Goal: Task Accomplishment & Management: Use online tool/utility

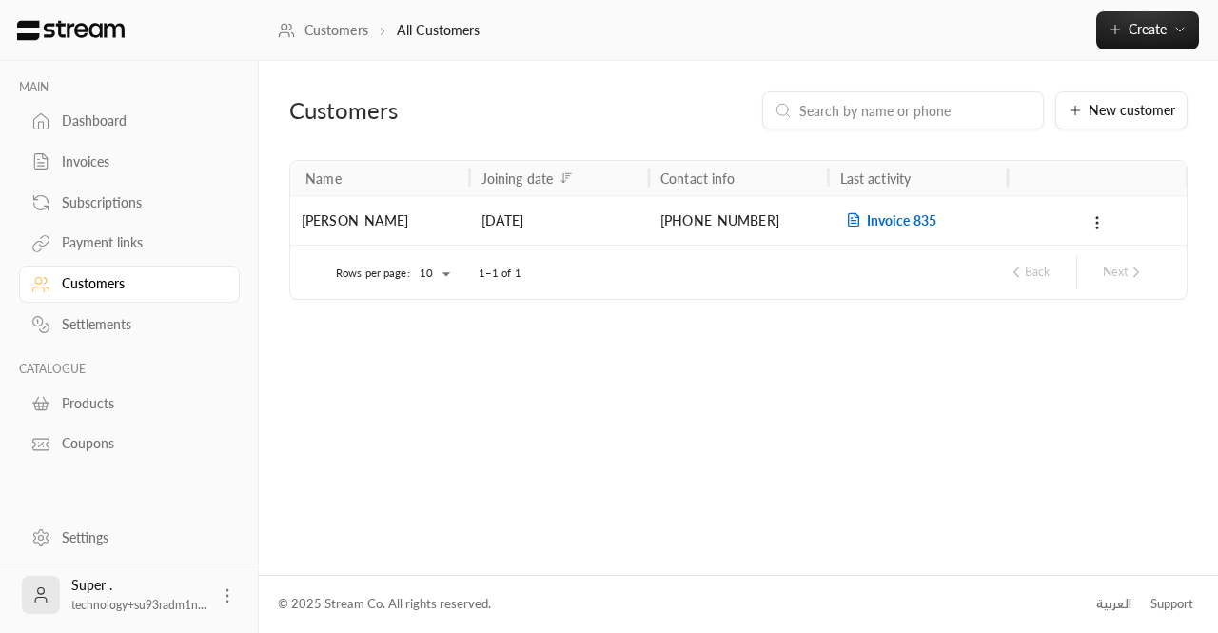
click at [985, 107] on input at bounding box center [915, 110] width 232 height 21
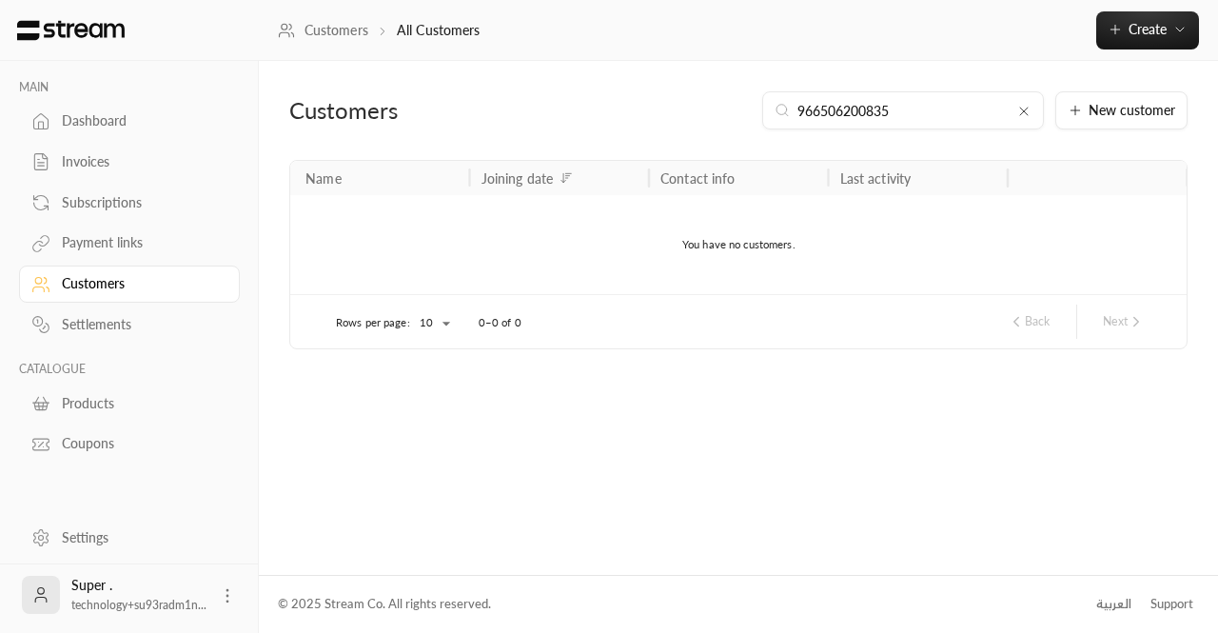
type input "966506200835"
click at [1024, 107] on icon at bounding box center [1023, 111] width 15 height 15
click at [979, 109] on input at bounding box center [915, 110] width 232 height 21
paste input "966504739297"
type input "966504739297"
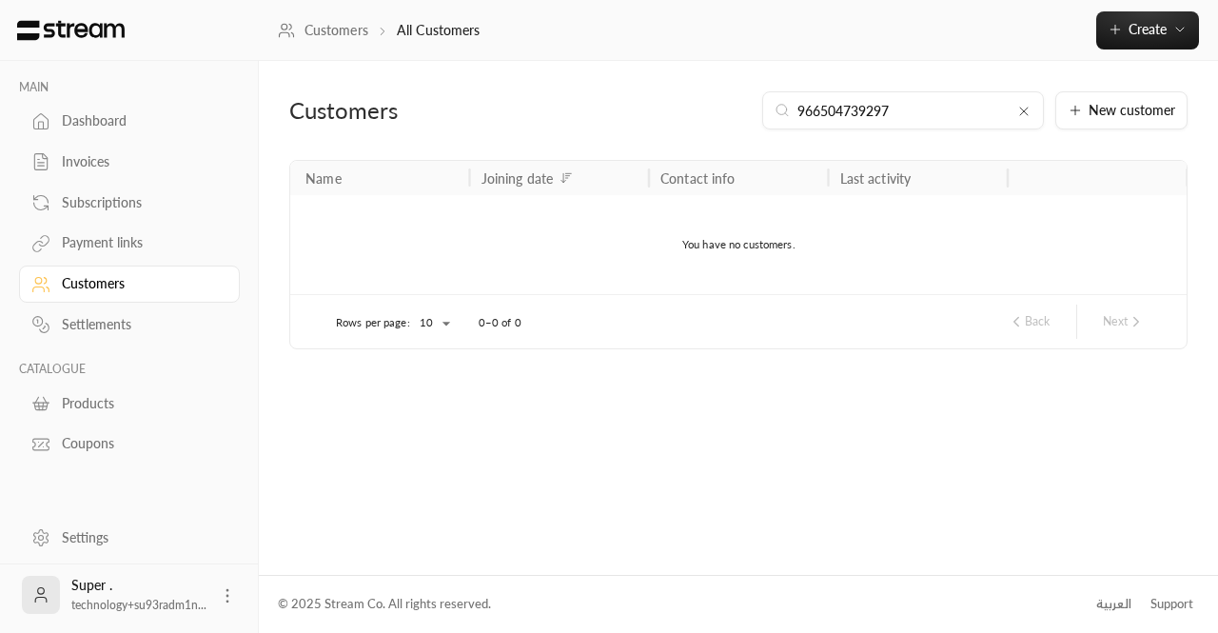
click at [1022, 118] on icon at bounding box center [1023, 111] width 15 height 15
click at [968, 118] on input at bounding box center [915, 110] width 232 height 21
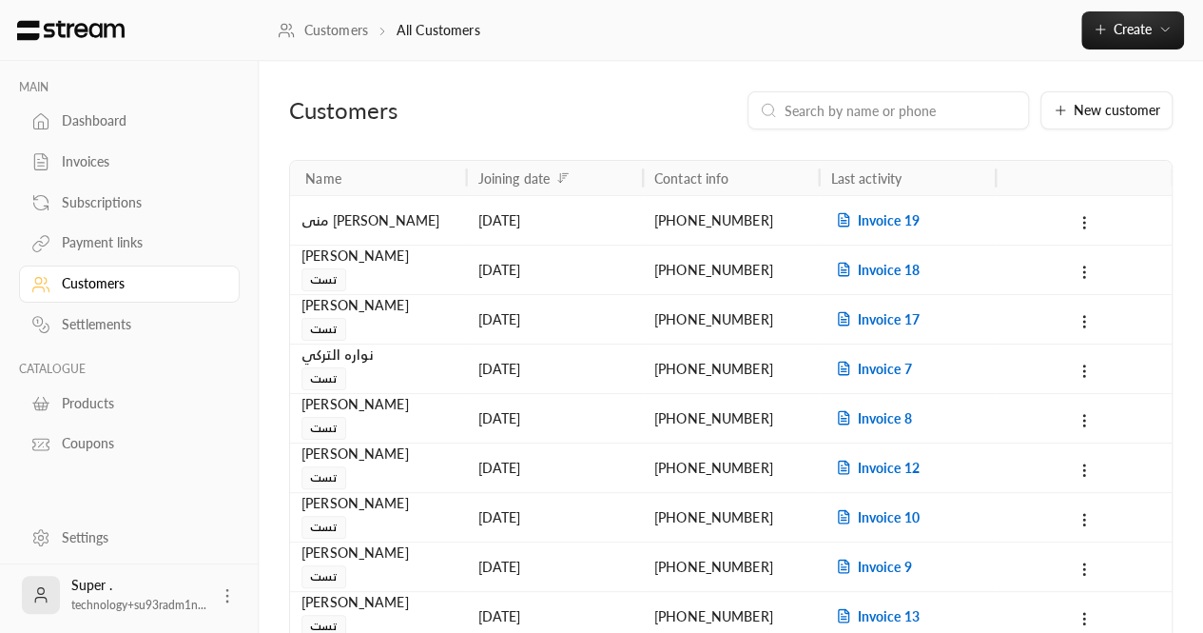
paste input "966570342947"
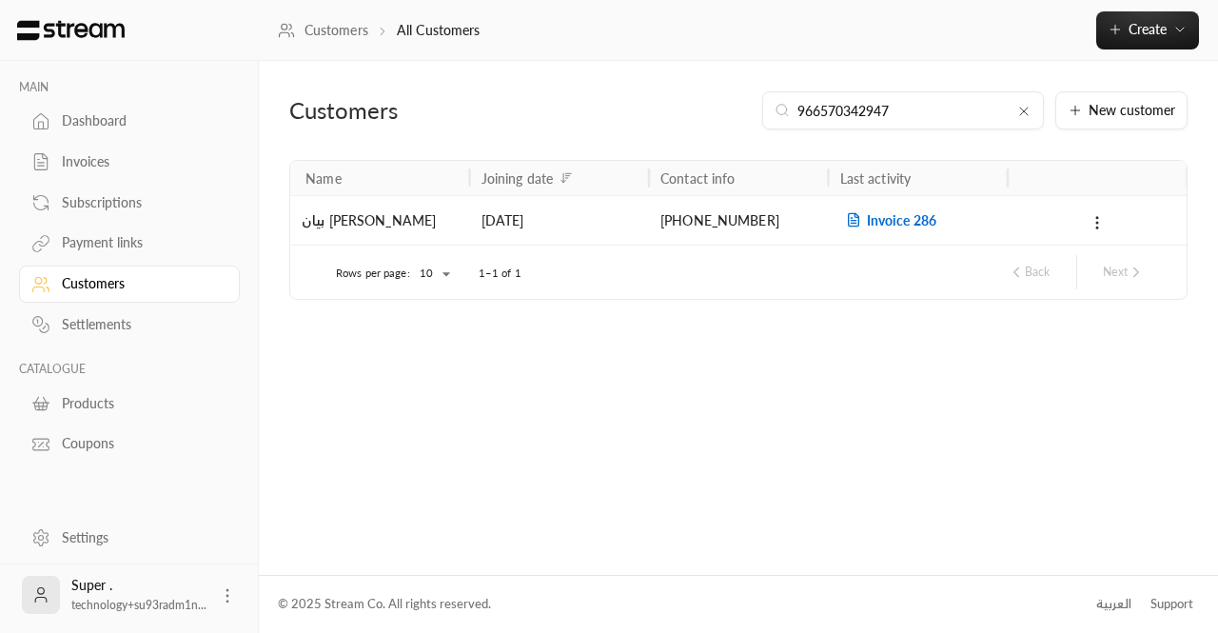
type input "966570342947"
click at [1031, 117] on icon at bounding box center [1023, 111] width 15 height 15
click at [942, 132] on div "Customers New customer" at bounding box center [738, 125] width 917 height 68
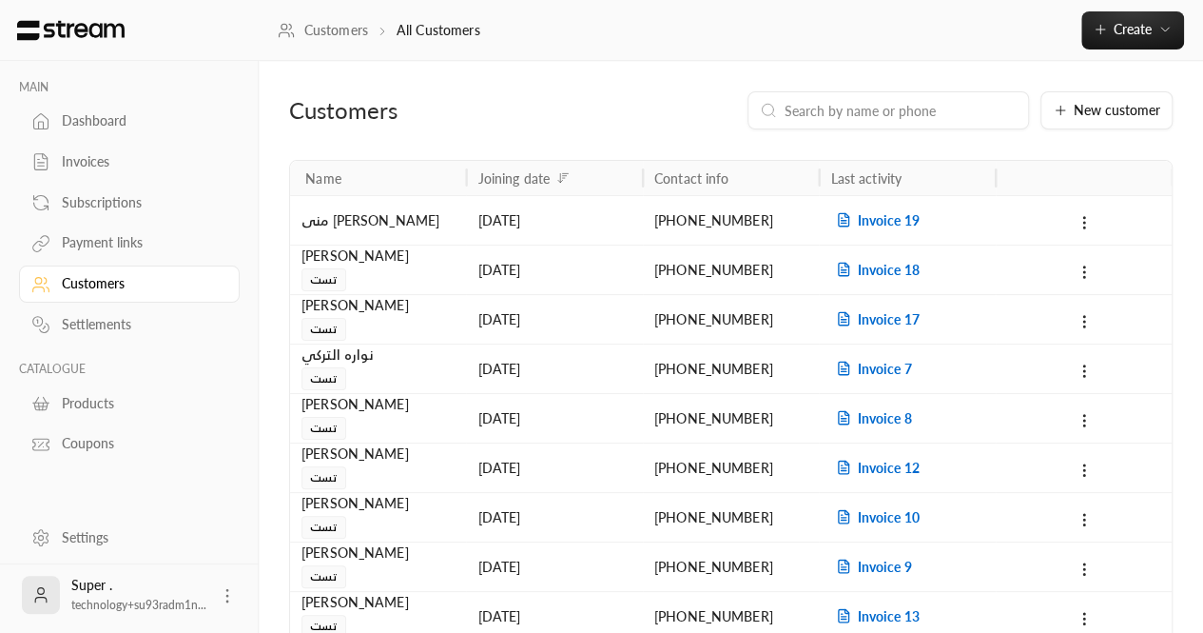
click at [926, 120] on input at bounding box center [901, 110] width 232 height 21
paste input "966551569656"
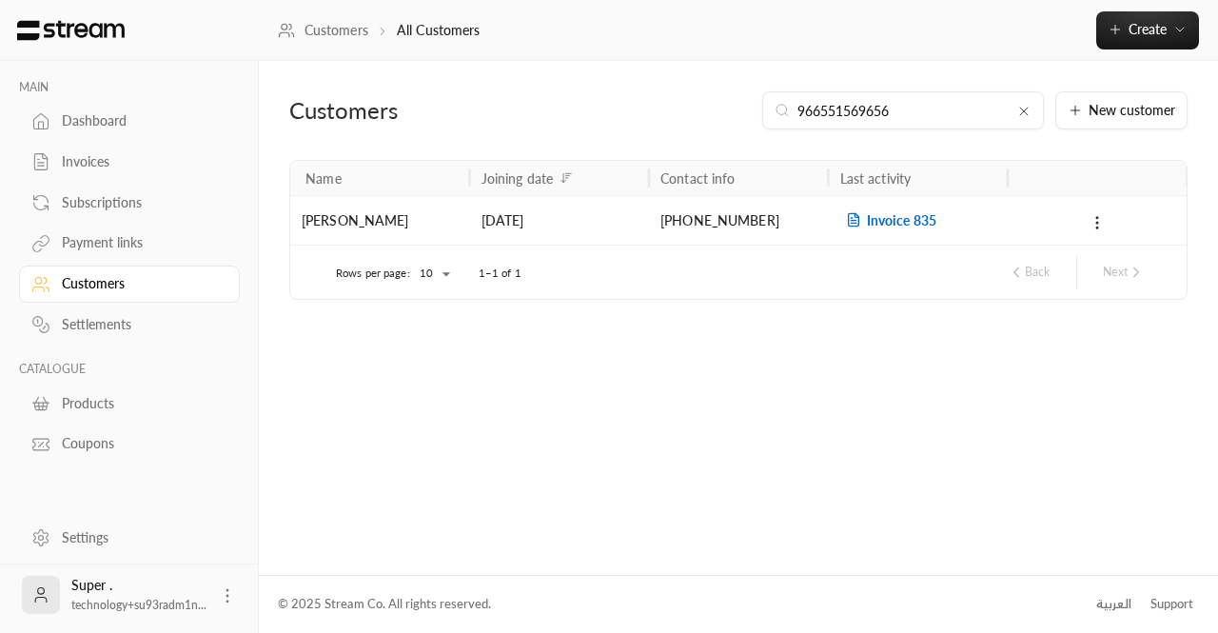
type input "966551569656"
click at [1031, 125] on div "966551569656" at bounding box center [903, 110] width 282 height 38
click at [1029, 113] on icon at bounding box center [1023, 111] width 15 height 15
click at [936, 109] on input at bounding box center [915, 110] width 232 height 21
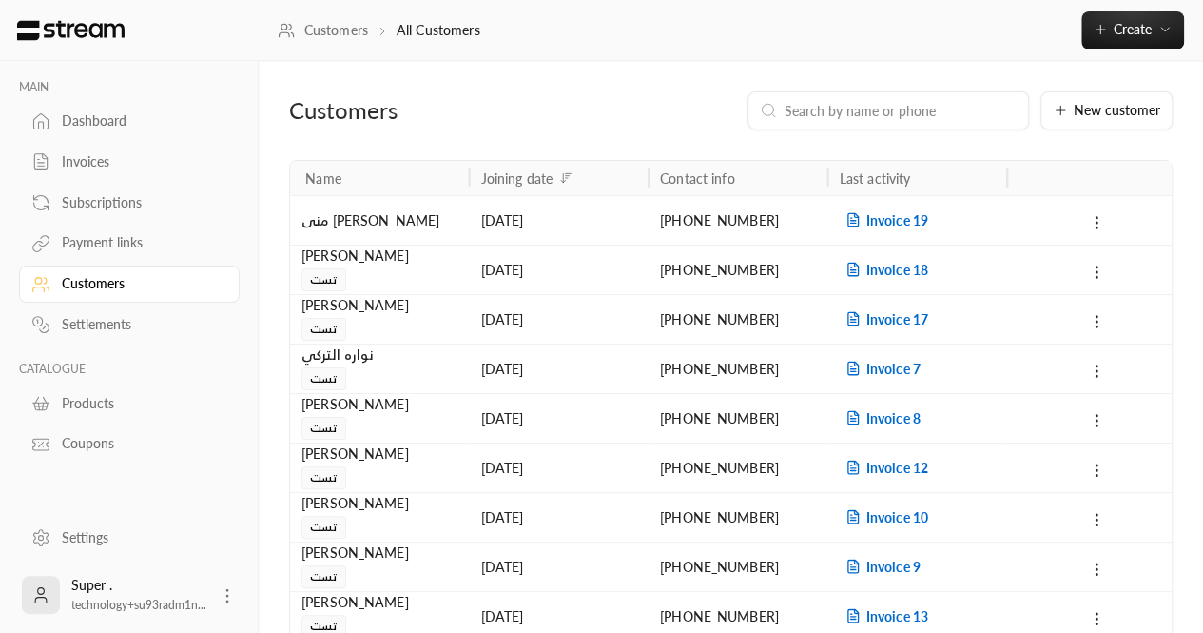
paste input "+966551909741"
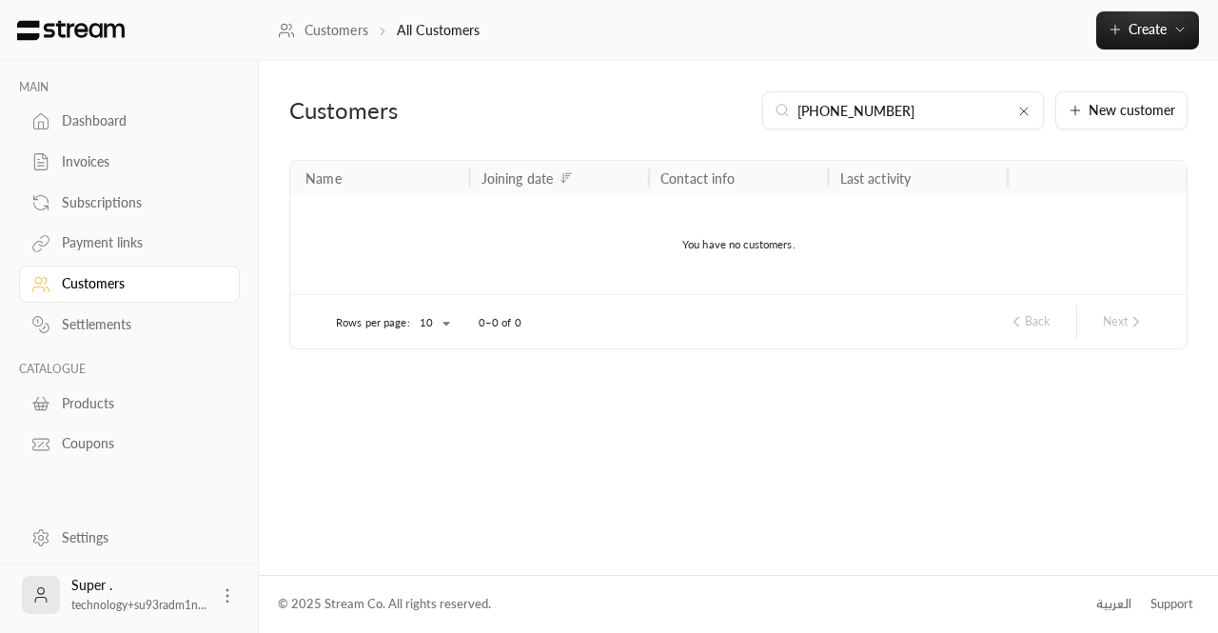
type input "+966551909741"
click at [1026, 109] on icon at bounding box center [1023, 111] width 15 height 15
click at [907, 98] on div at bounding box center [903, 110] width 282 height 38
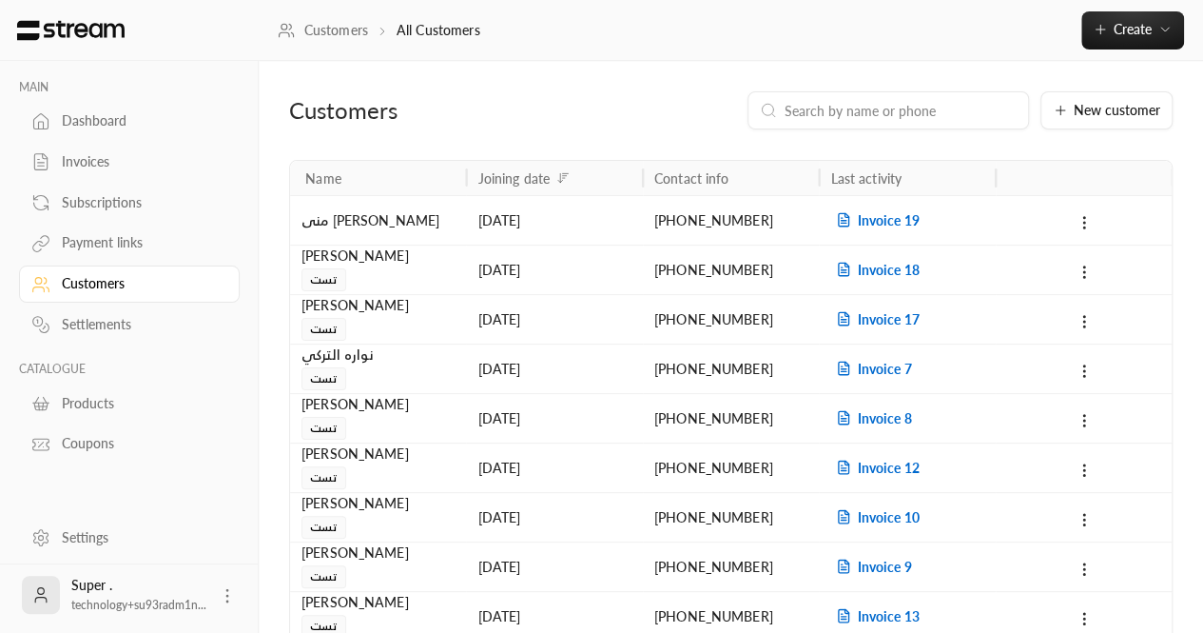
click at [889, 107] on input at bounding box center [901, 110] width 232 height 21
paste input "966504739297"
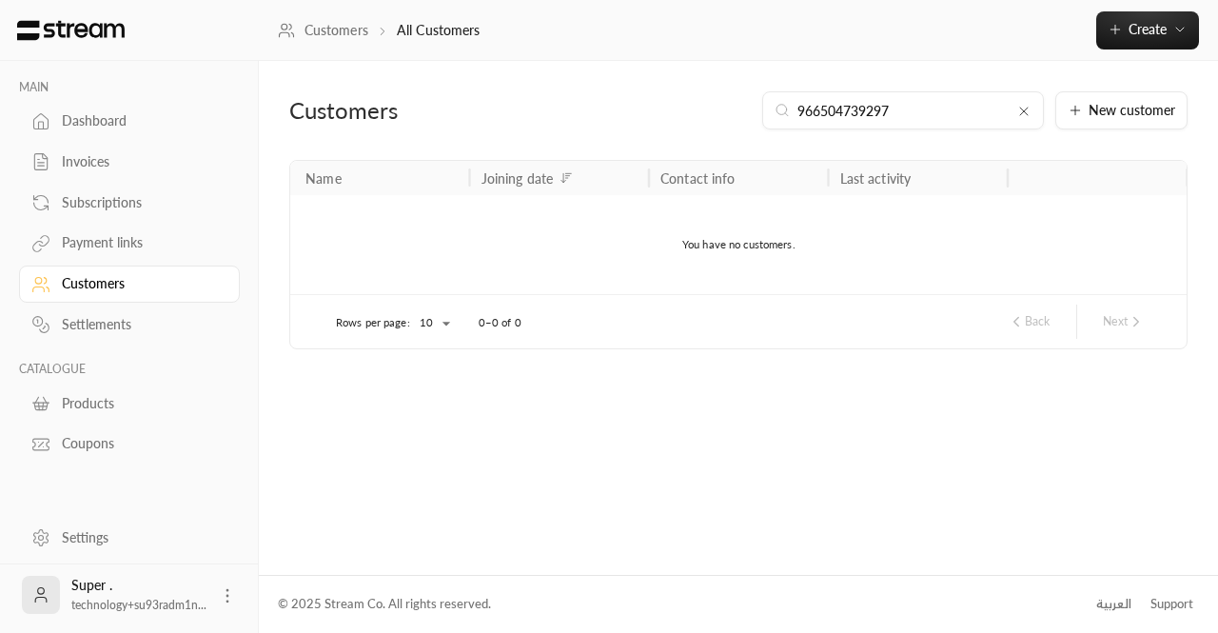
type input "966504739297"
click at [1043, 116] on div "966504739297" at bounding box center [903, 110] width 282 height 38
click at [1013, 116] on div "966504739297" at bounding box center [903, 110] width 282 height 38
click at [1015, 116] on div "966504739297" at bounding box center [903, 110] width 282 height 38
click at [1027, 111] on icon at bounding box center [1023, 111] width 15 height 15
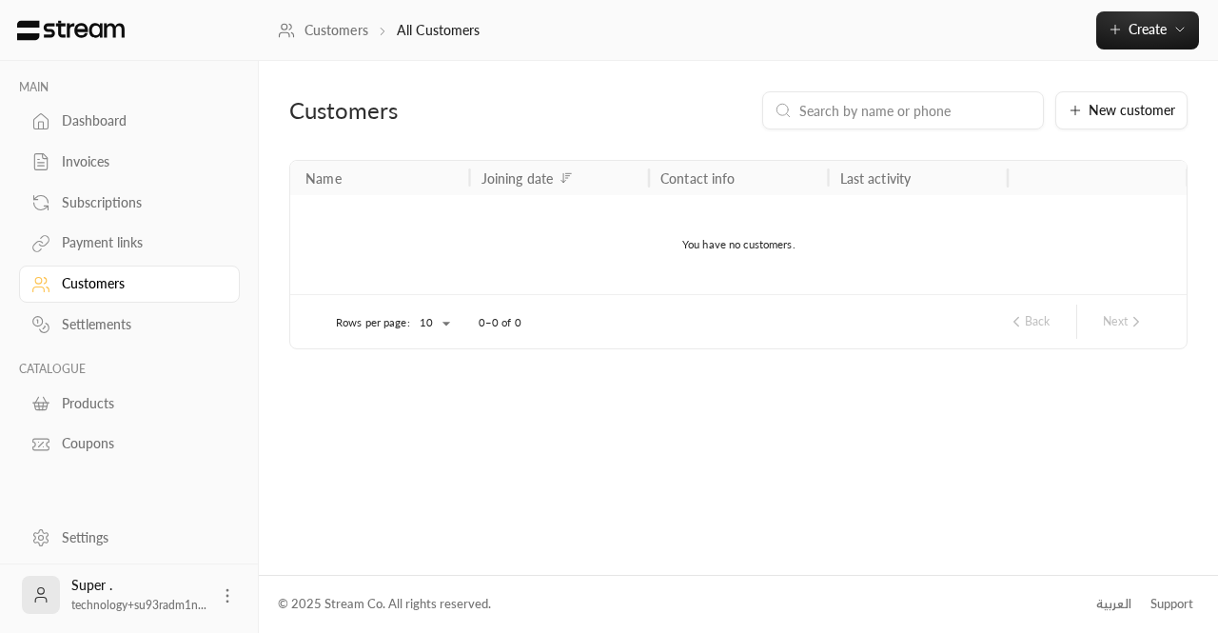
click at [912, 121] on input at bounding box center [915, 110] width 232 height 21
paste input "966506200835"
type input "966506200835"
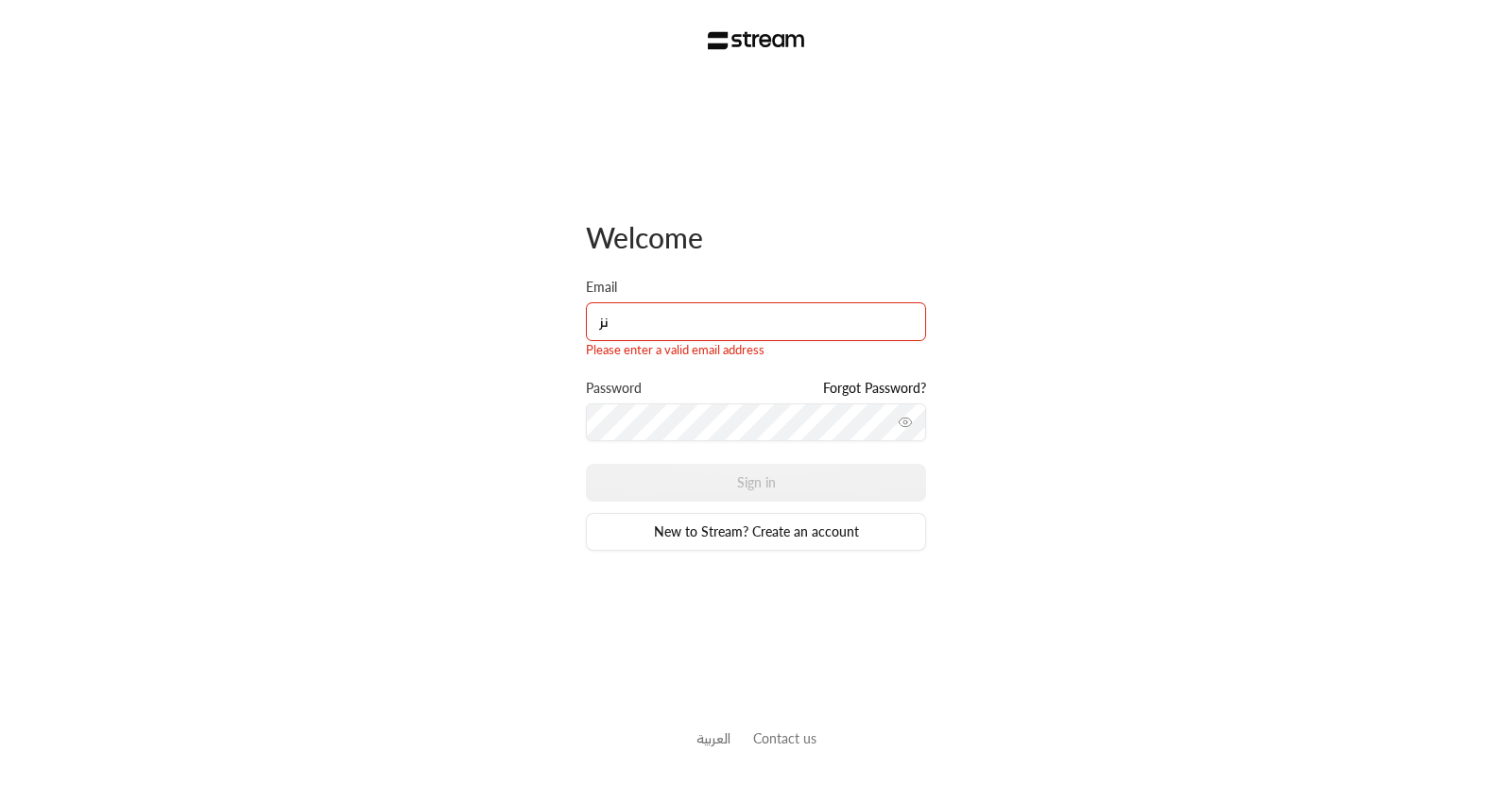
type input "ن"
type input "[PERSON_NAME][EMAIL_ADDRESS][DOMAIN_NAME]"
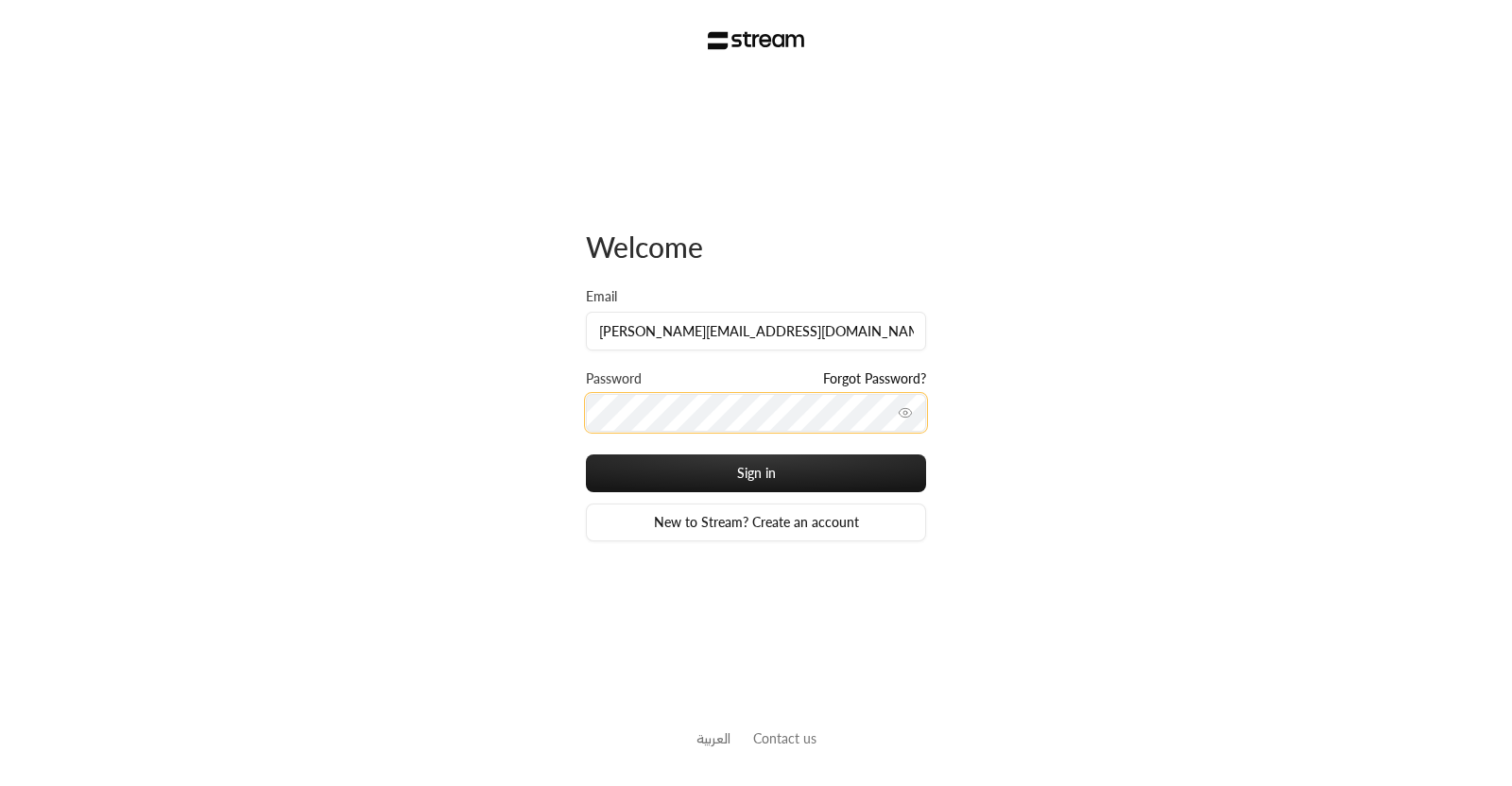
click at [586, 455] on button "Sign in" at bounding box center [756, 474] width 340 height 38
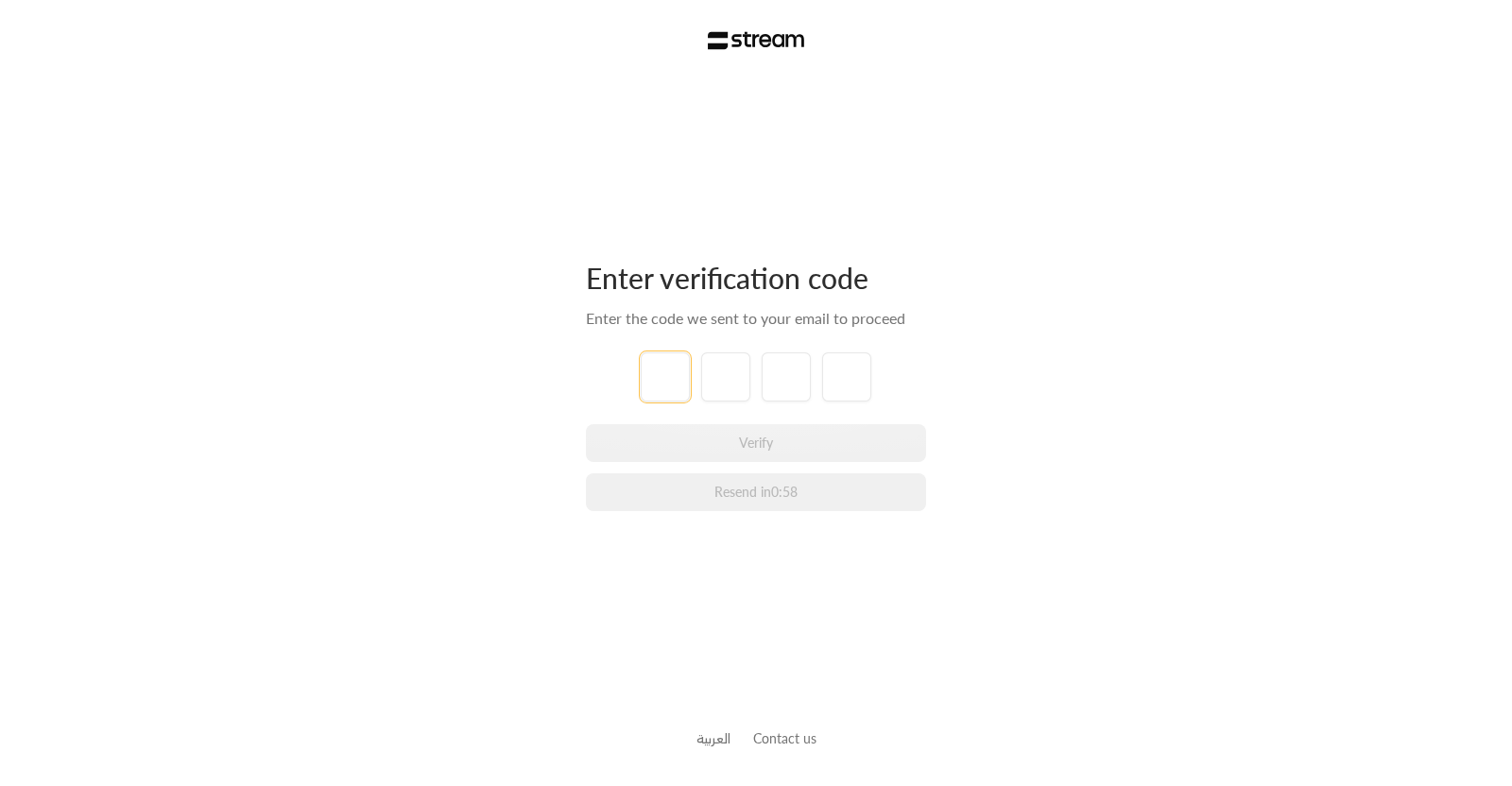
type input "1"
type input "2"
type input "3"
type input "4"
